Goal: Task Accomplishment & Management: Use online tool/utility

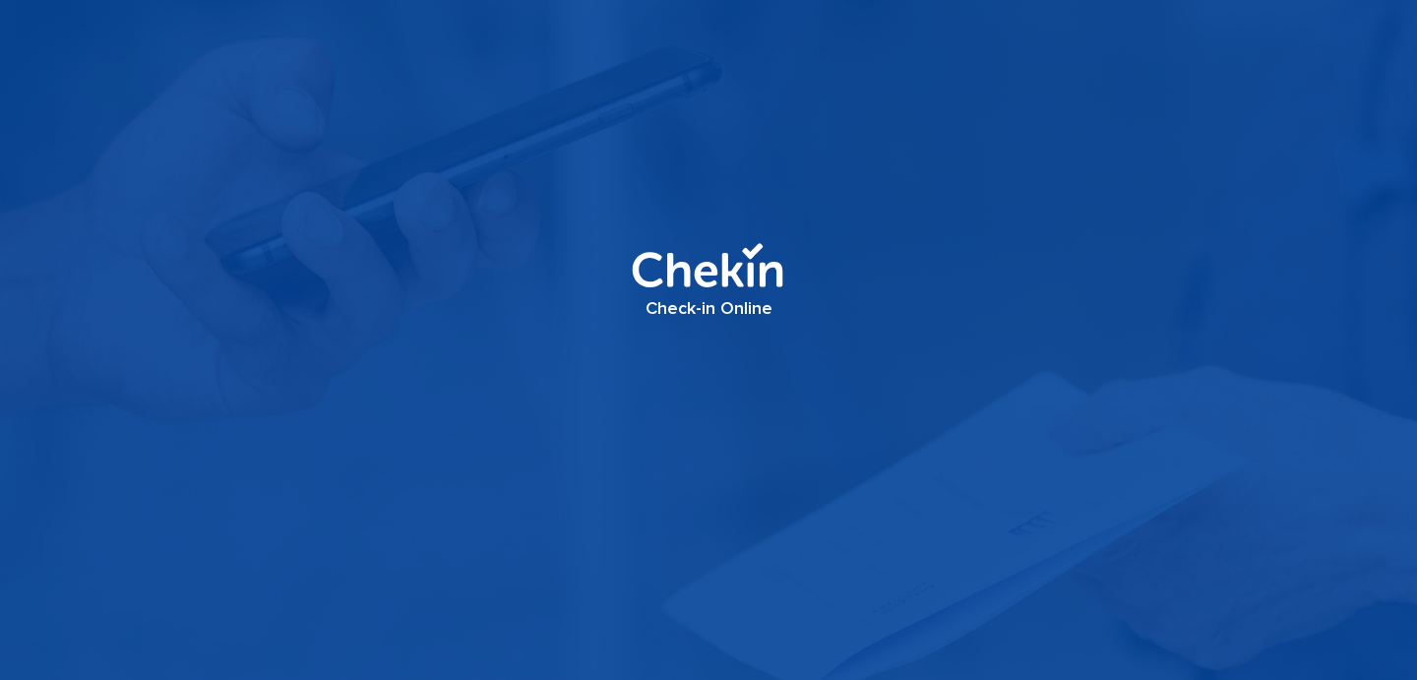
click at [733, 297] on div "Check-in Online" at bounding box center [708, 308] width 1417 height 22
click at [728, 282] on img at bounding box center [707, 267] width 177 height 93
click at [865, 350] on div "Check-in Online" at bounding box center [708, 340] width 1417 height 680
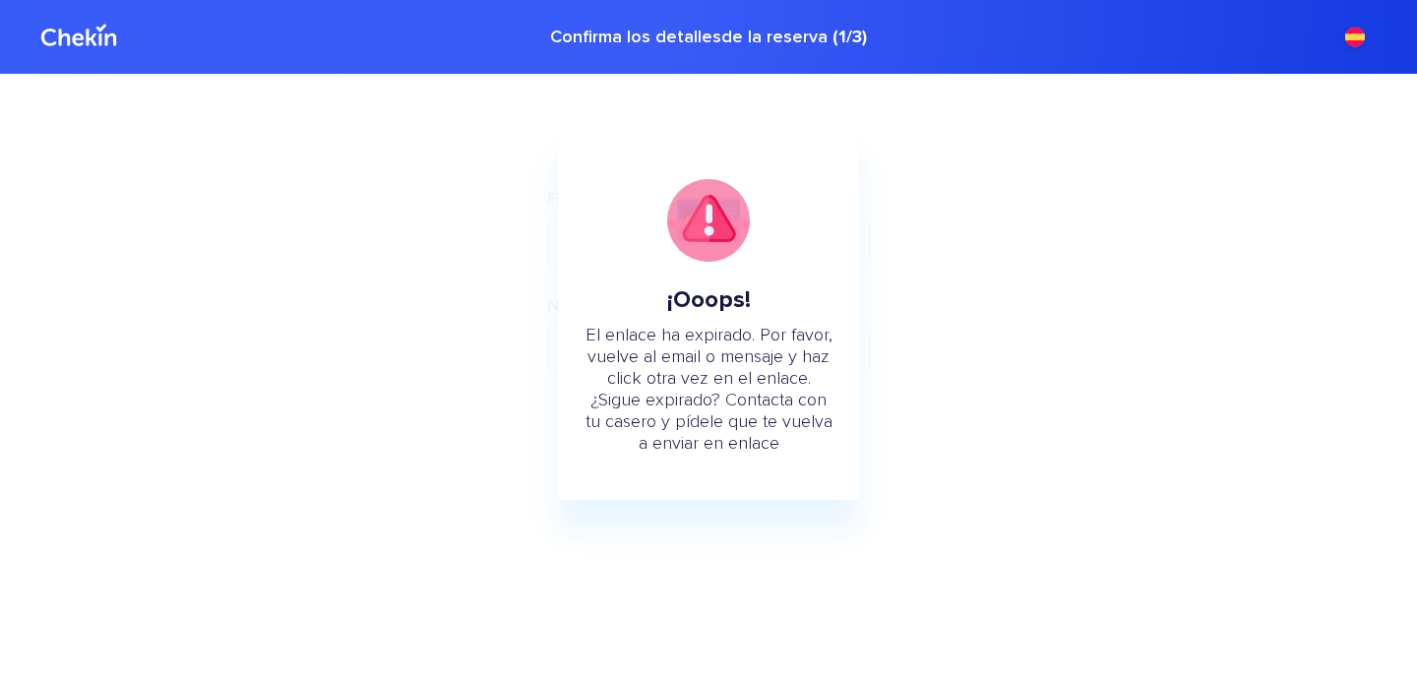
click at [327, 340] on div "¡Ooops! El enlace ha expirado. Por favor, vuelve al email o mensaje y haz click…" at bounding box center [708, 340] width 1417 height 680
